Goal: Navigation & Orientation: Find specific page/section

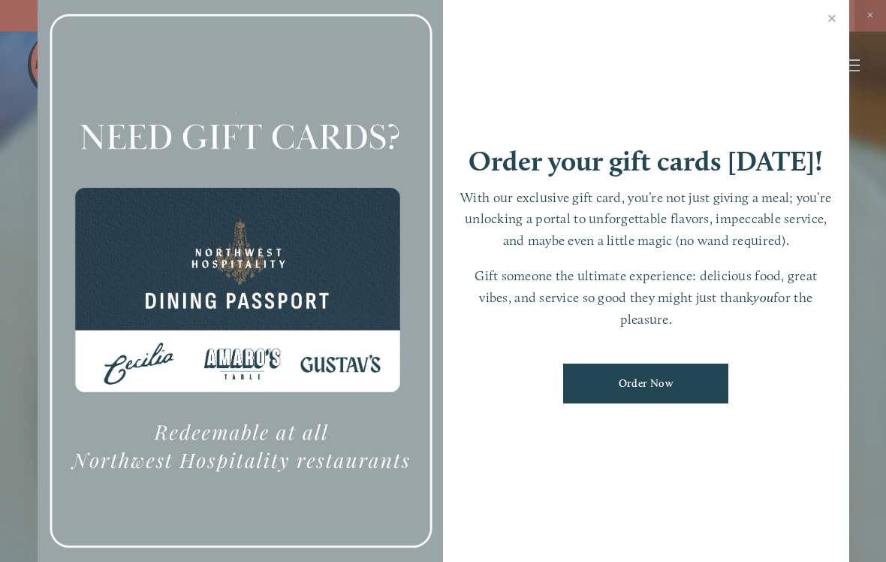
click at [832, 19] on link "Close" at bounding box center [832, 20] width 29 height 42
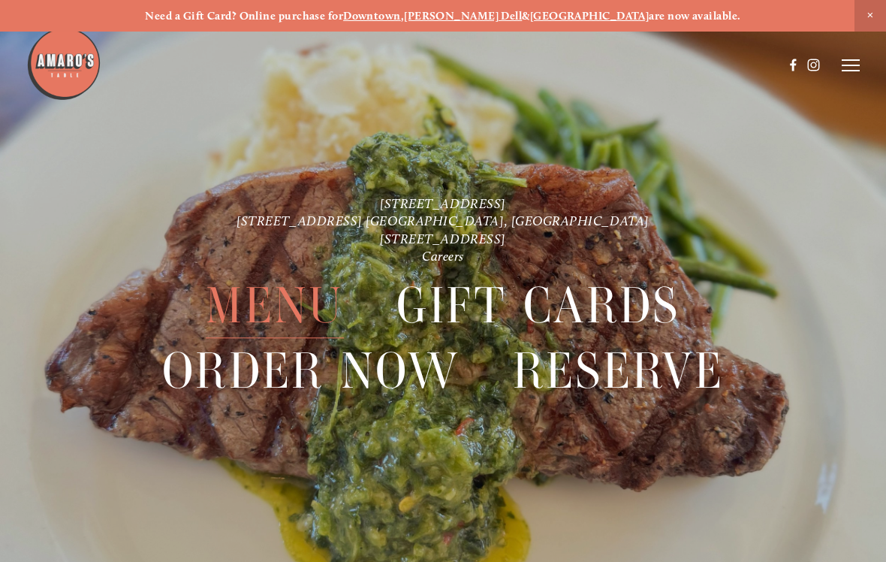
click at [301, 297] on span "Menu" at bounding box center [274, 306] width 137 height 65
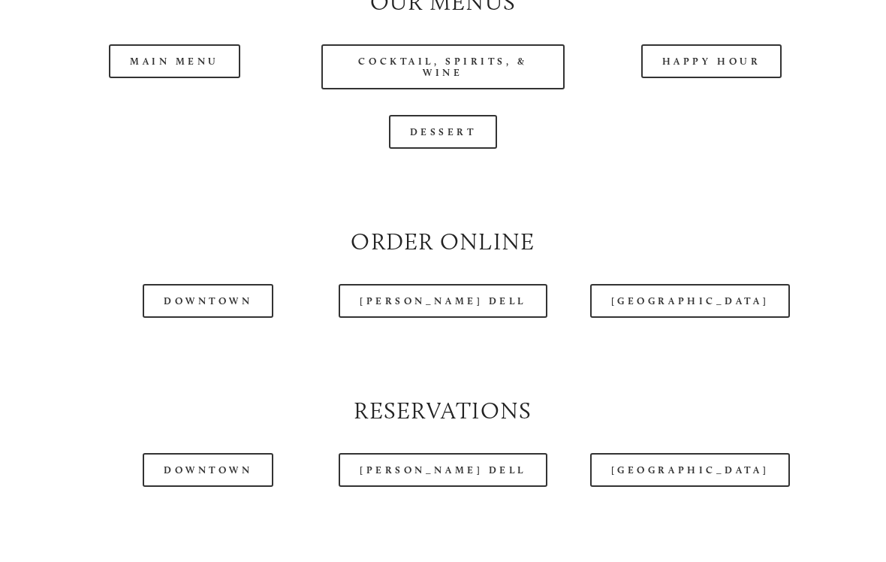
scroll to position [1418, 0]
click at [181, 83] on header "Menu Order Now Visit Gallery 0" at bounding box center [442, 27] width 833 height 131
click at [189, 74] on header "Menu Order Now Visit Gallery 0" at bounding box center [442, 27] width 833 height 131
click at [172, 64] on div at bounding box center [404, 27] width 757 height 77
click at [170, 68] on header "Menu Order Now Visit Gallery 0" at bounding box center [442, 27] width 833 height 131
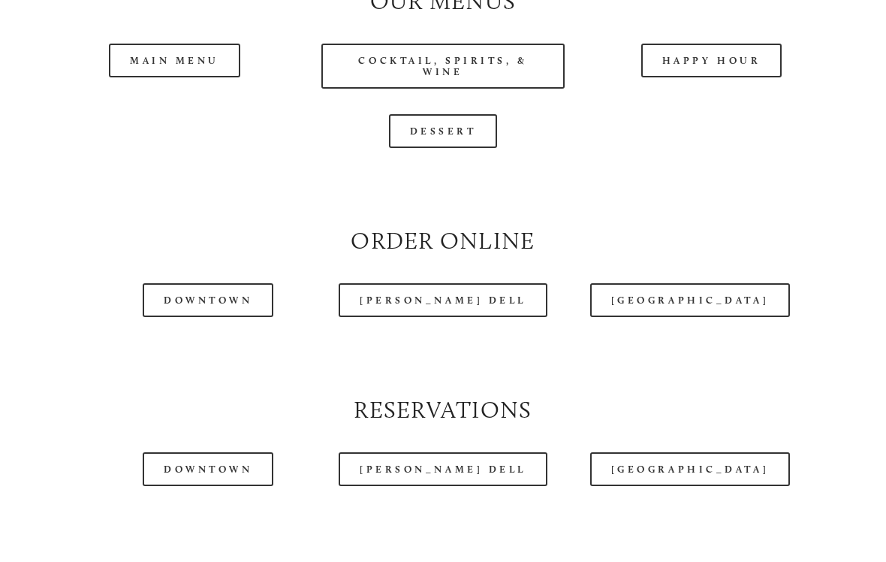
click at [192, 87] on header "Menu Order Now Visit Gallery 0" at bounding box center [442, 27] width 833 height 131
click at [177, 70] on header "Menu Order Now Visit Gallery 0" at bounding box center [442, 27] width 833 height 131
click at [167, 67] on header "Menu Order Now Visit Gallery 0" at bounding box center [442, 27] width 833 height 131
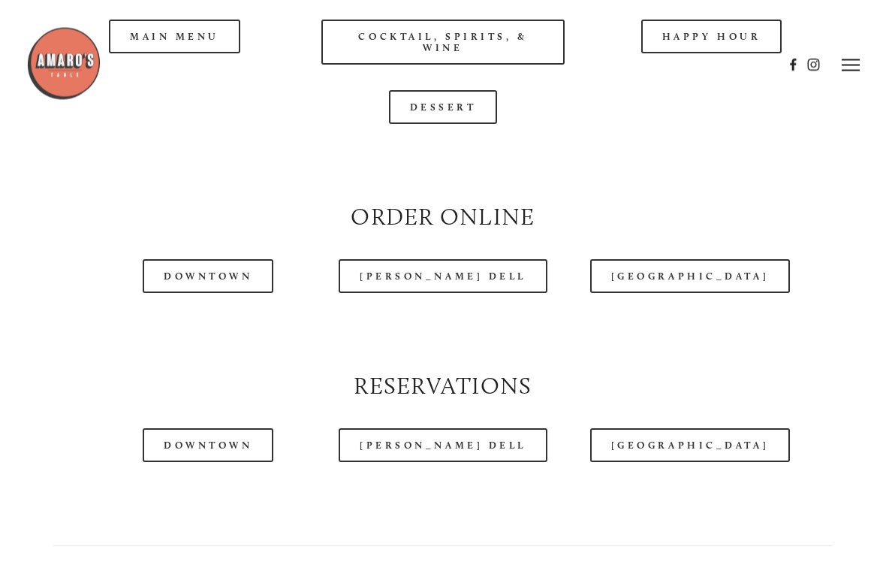
scroll to position [1433, 0]
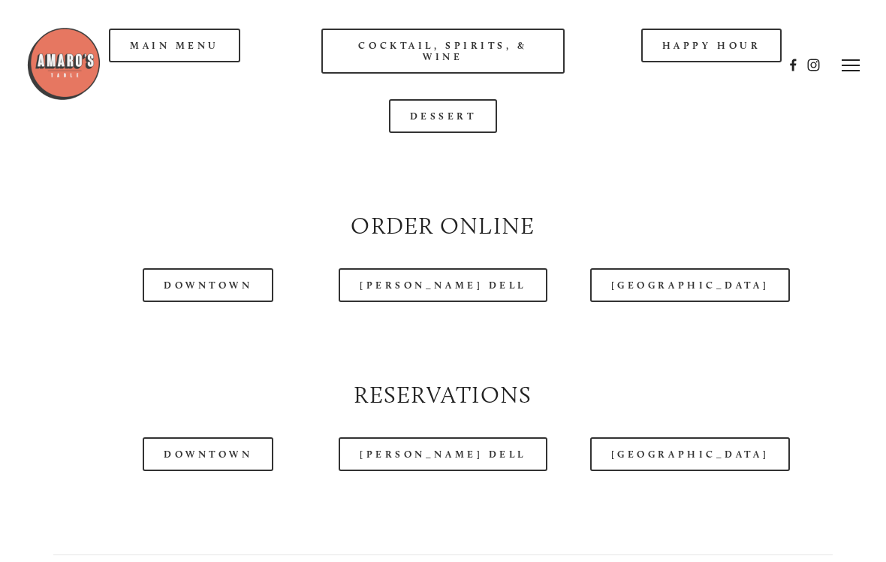
click at [858, 60] on line at bounding box center [851, 60] width 18 height 0
click at [599, 70] on span "Menu" at bounding box center [595, 65] width 28 height 13
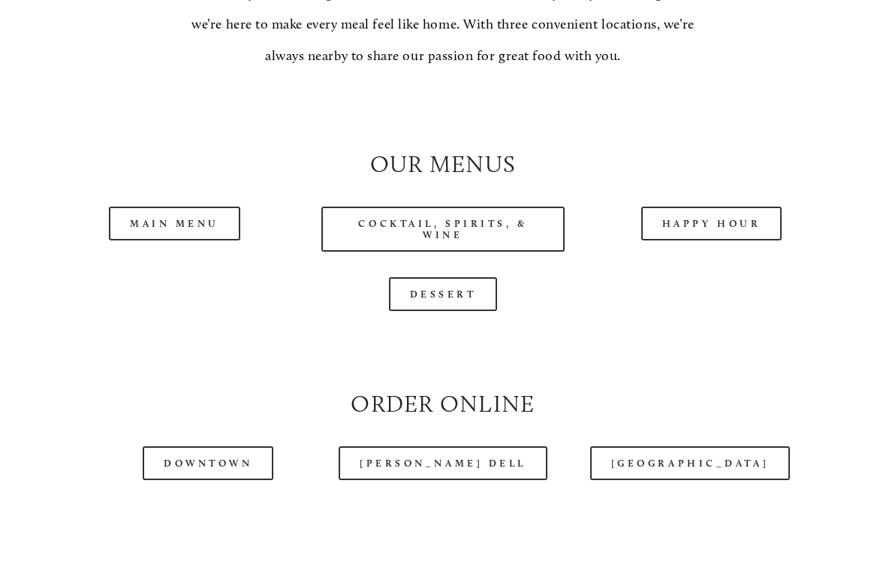
scroll to position [1255, 0]
click at [192, 240] on link "Main Menu" at bounding box center [174, 224] width 131 height 34
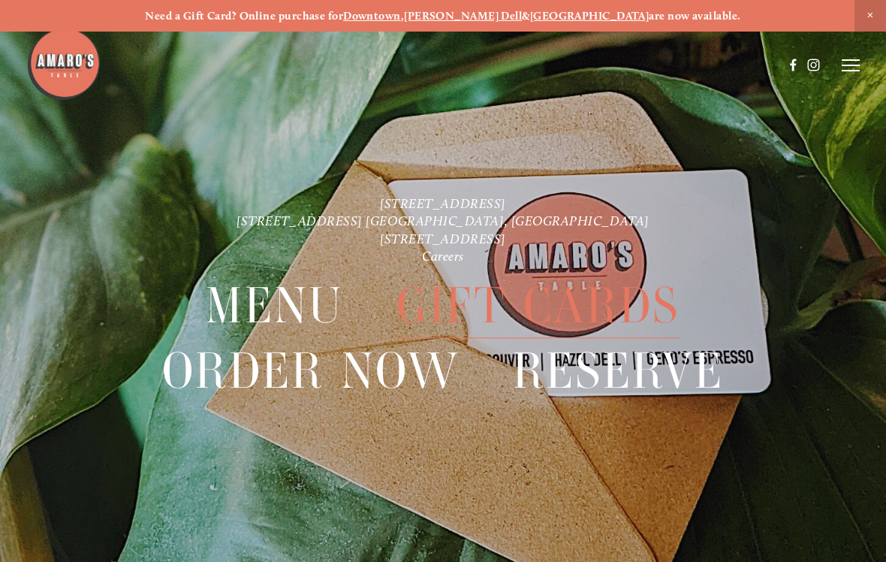
click at [850, 67] on icon at bounding box center [851, 66] width 18 height 14
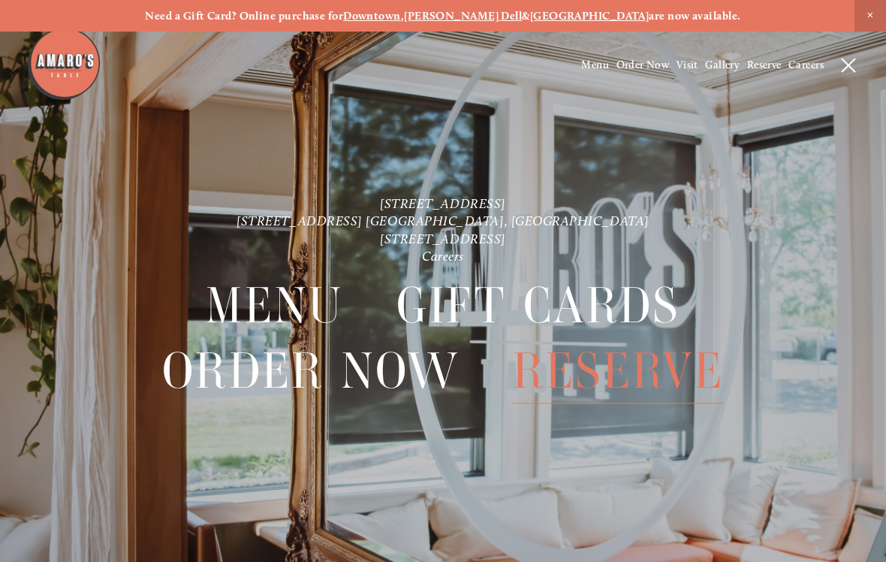
click at [691, 67] on span "Visit" at bounding box center [688, 65] width 22 height 13
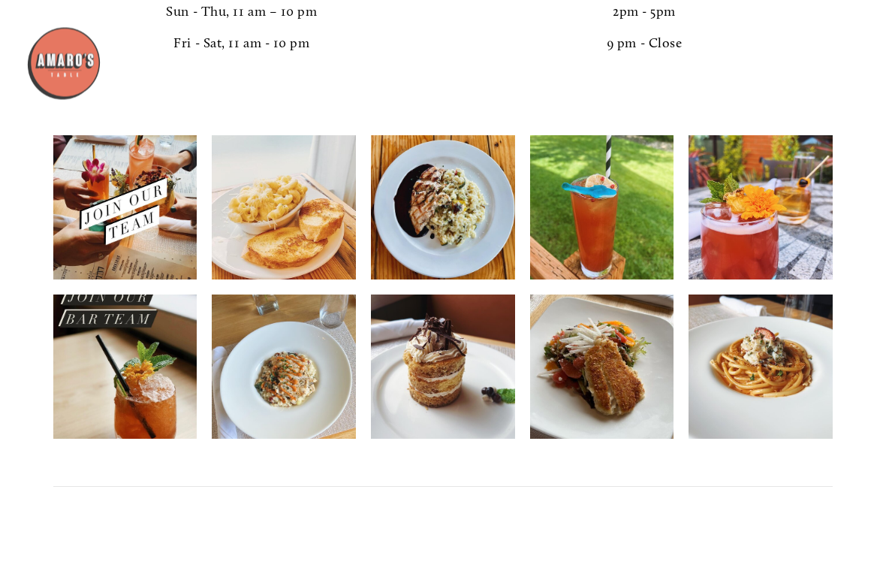
scroll to position [2568, 0]
